Goal: Entertainment & Leisure: Consume media (video, audio)

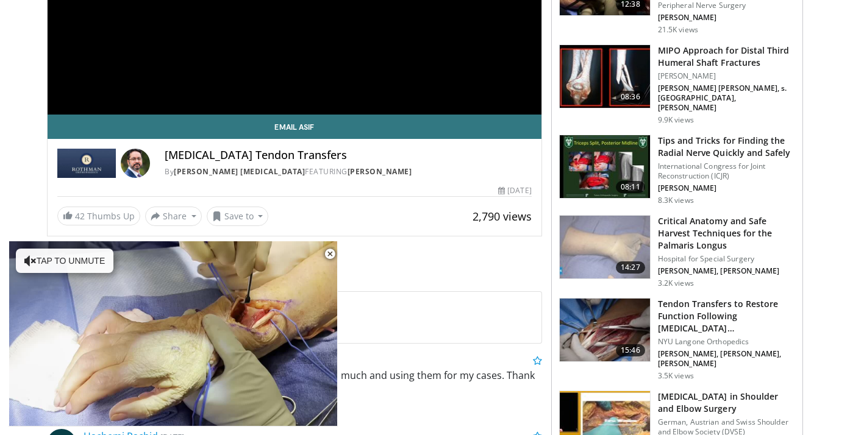
scroll to position [255, 0]
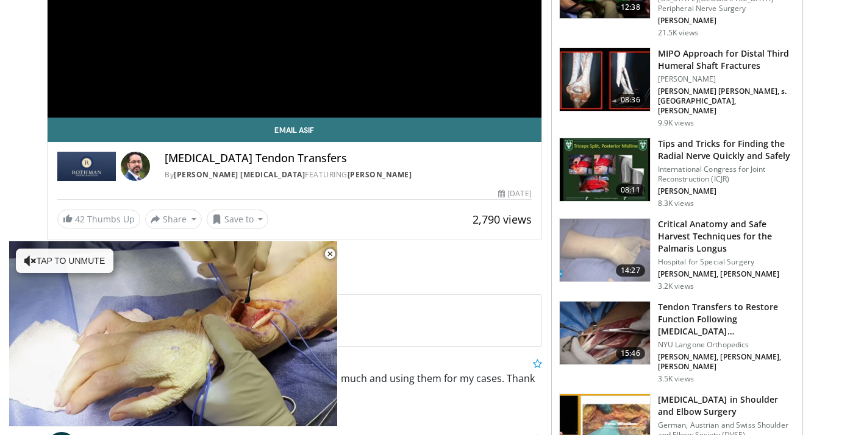
click at [715, 138] on h3 "Tips and Tricks for Finding the Radial Nerve Quickly and Safely" at bounding box center [726, 150] width 137 height 24
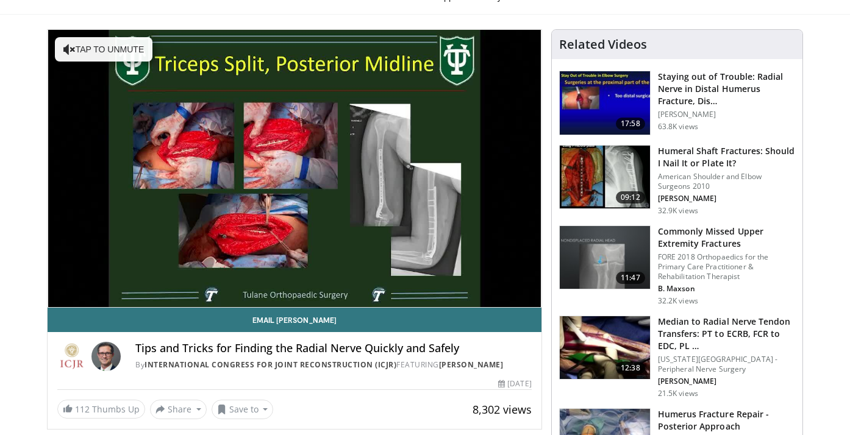
scroll to position [66, 0]
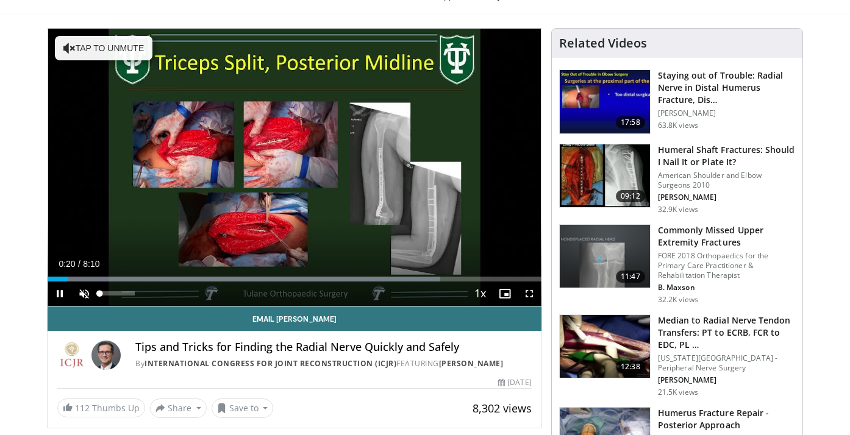
click at [83, 297] on span "Video Player" at bounding box center [84, 294] width 24 height 24
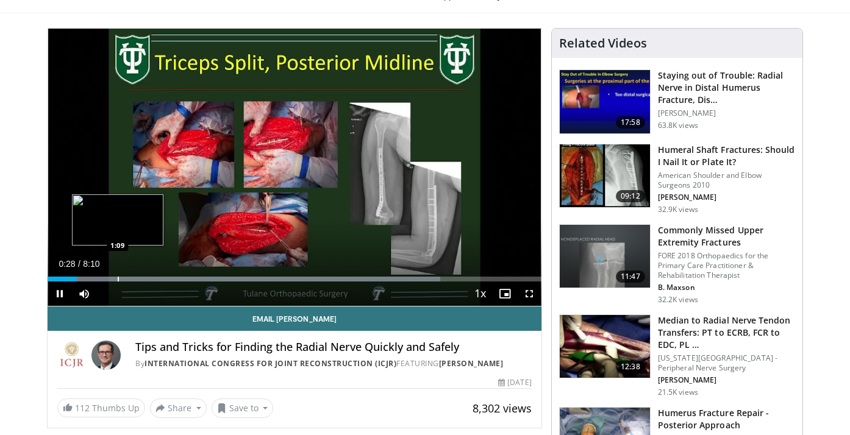
click at [118, 281] on div "Progress Bar" at bounding box center [118, 279] width 1 height 5
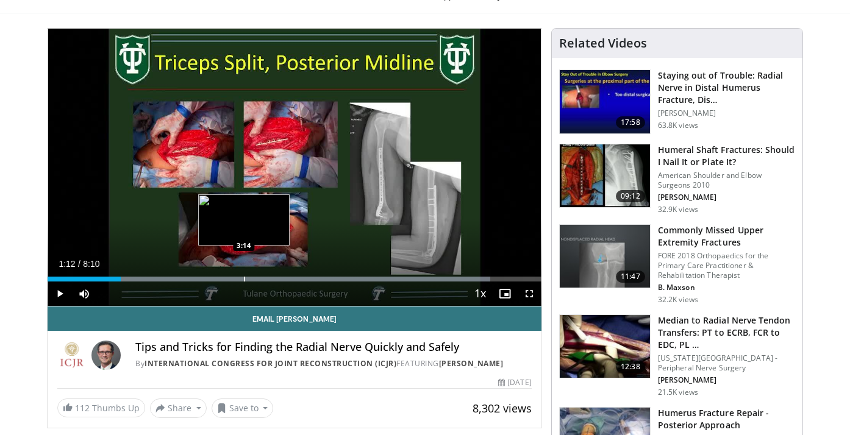
click at [244, 278] on div "Progress Bar" at bounding box center [244, 279] width 1 height 5
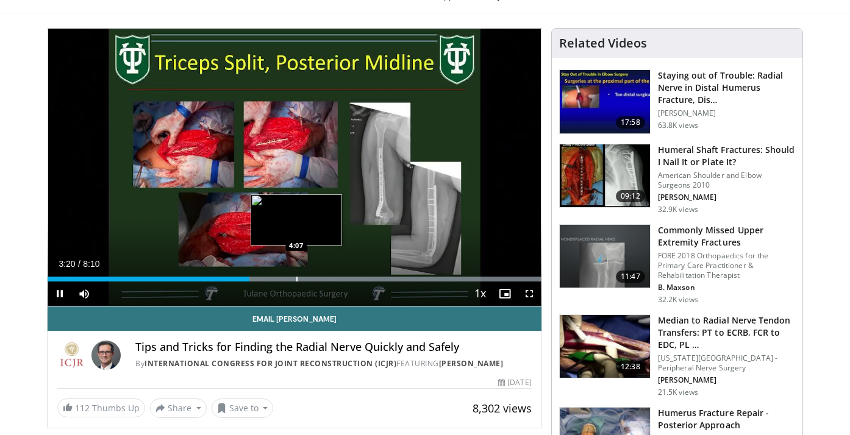
click at [296, 278] on div "Progress Bar" at bounding box center [296, 279] width 1 height 5
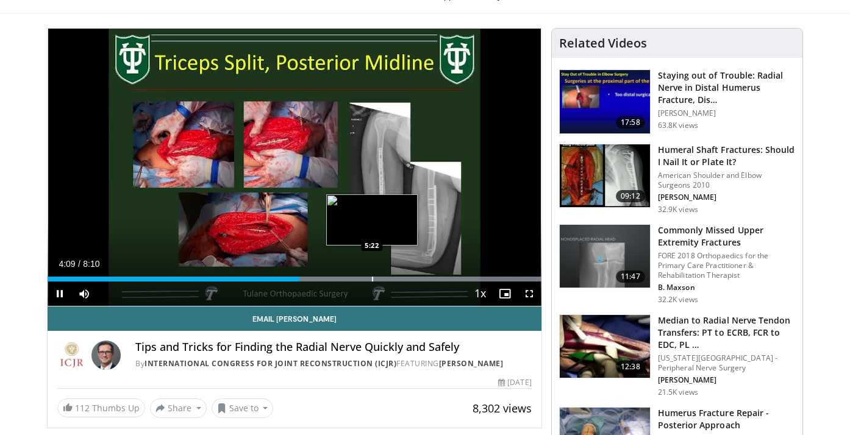
click at [372, 279] on div "Progress Bar" at bounding box center [372, 279] width 1 height 5
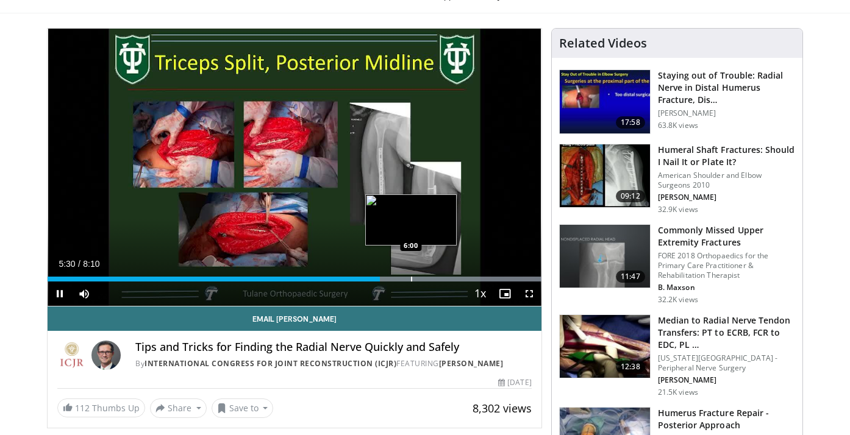
click at [412, 279] on div "Progress Bar" at bounding box center [411, 279] width 1 height 5
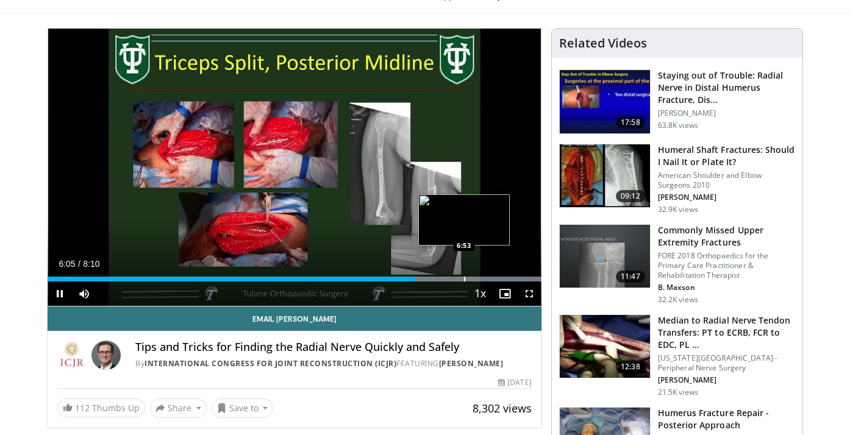
click at [464, 275] on div "Loaded : 99.99% 6:05 6:53" at bounding box center [295, 276] width 494 height 12
click at [539, 279] on div "Progress Bar" at bounding box center [350, 279] width 382 height 5
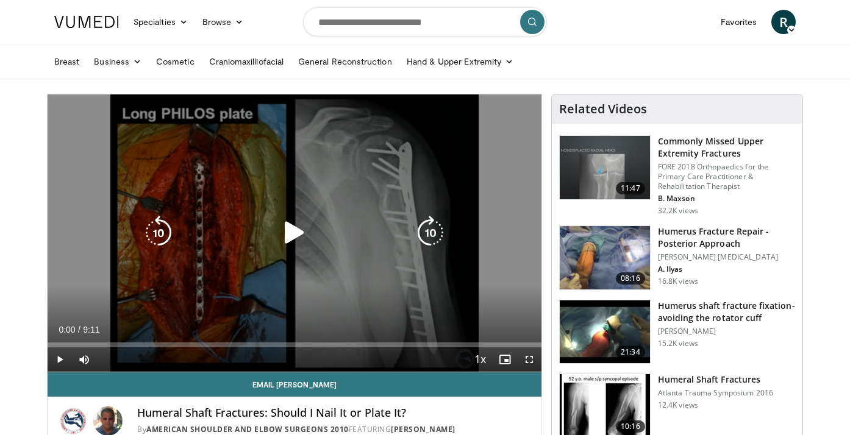
click at [294, 225] on icon "Video Player" at bounding box center [295, 233] width 34 height 34
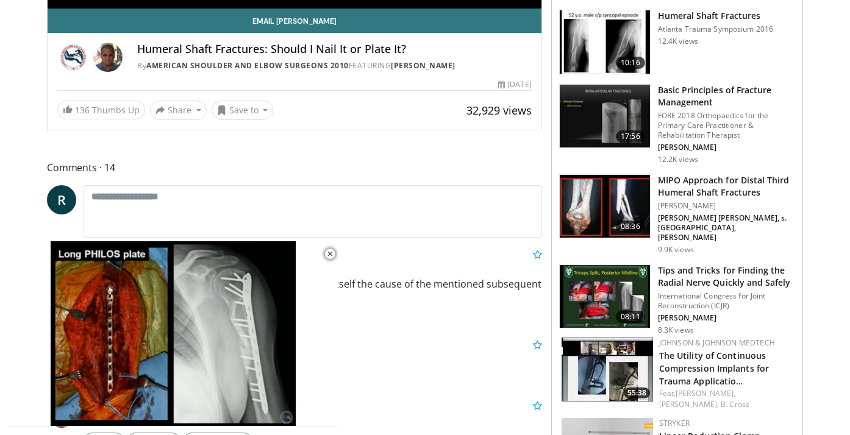
scroll to position [373, 0]
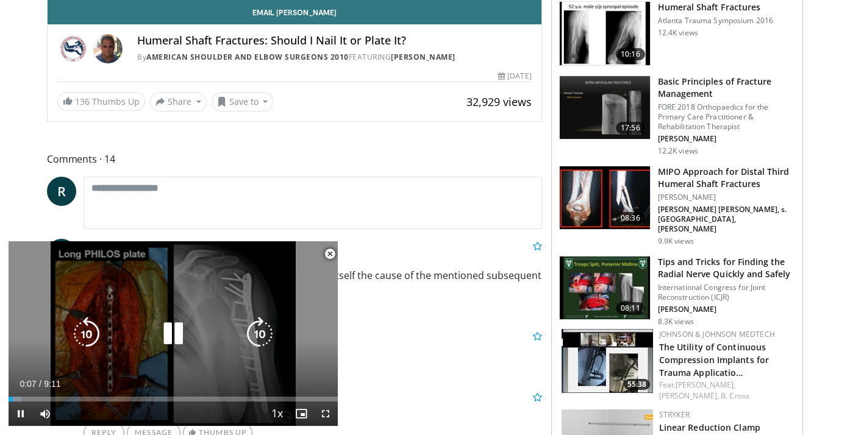
click at [171, 332] on icon "Video Player" at bounding box center [173, 334] width 34 height 34
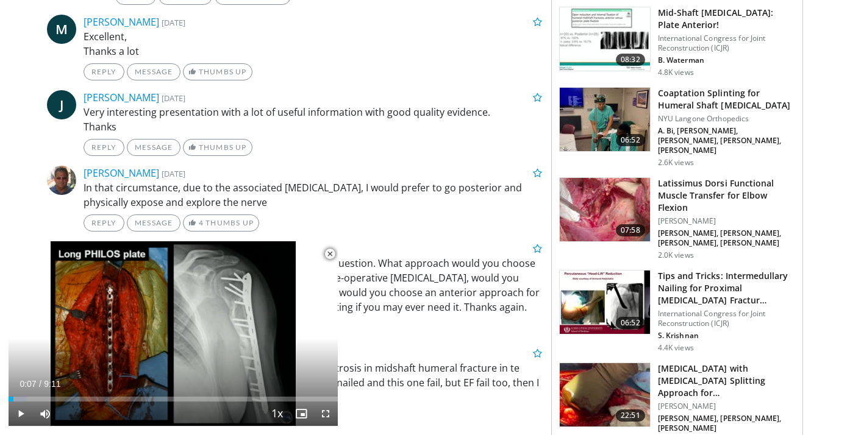
scroll to position [1270, 0]
